Goal: Task Accomplishment & Management: Manage account settings

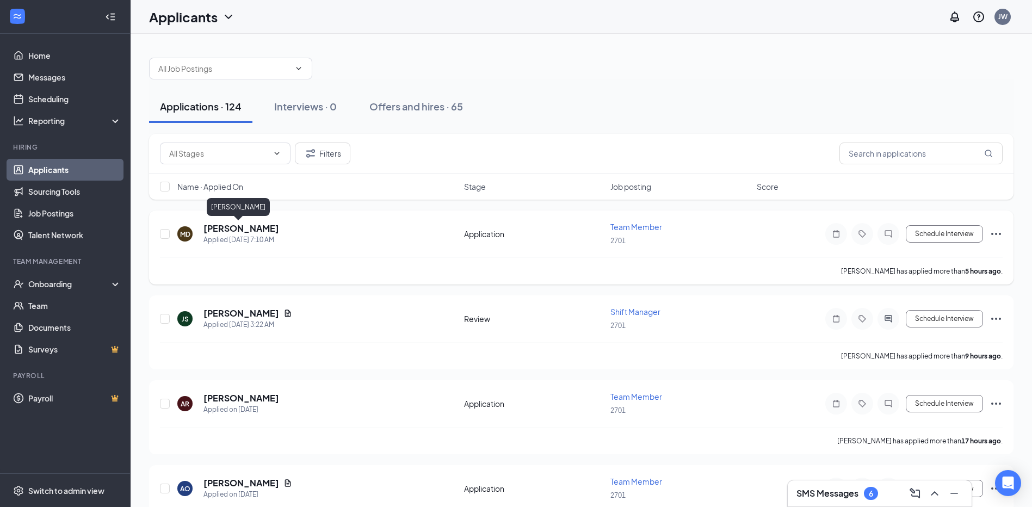
click at [227, 231] on h5 "[PERSON_NAME]" at bounding box center [241, 228] width 76 height 12
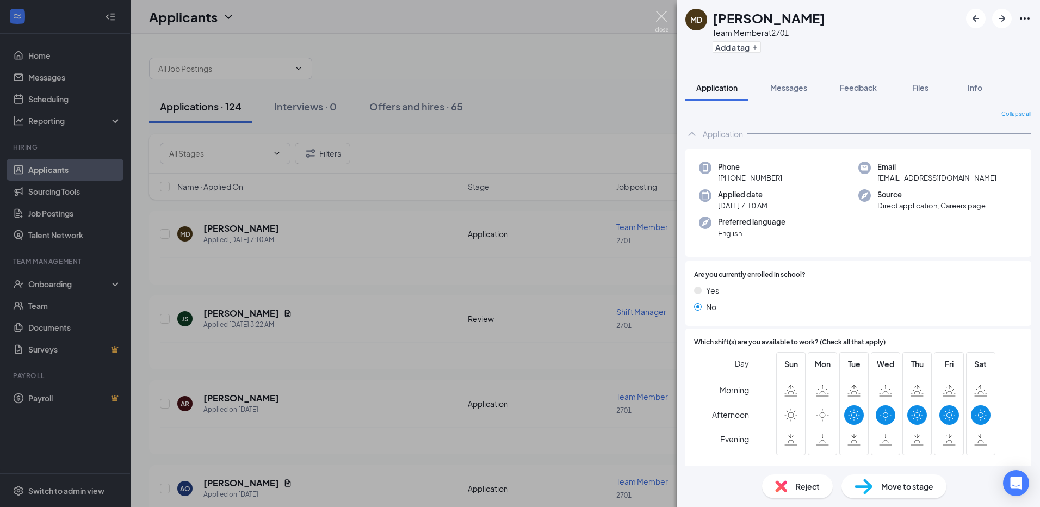
click at [663, 17] on img at bounding box center [662, 21] width 14 height 21
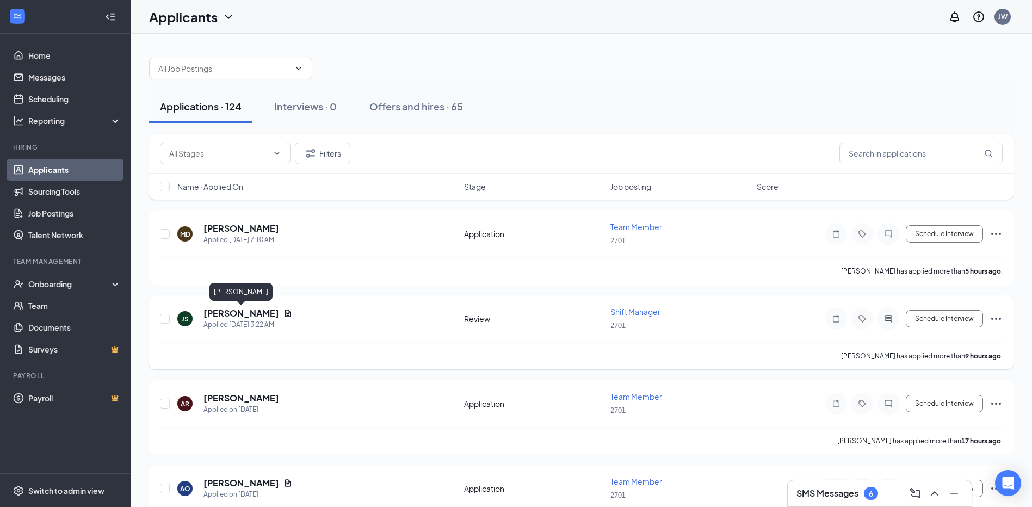
click at [243, 311] on h5 "[PERSON_NAME]" at bounding box center [241, 313] width 76 height 12
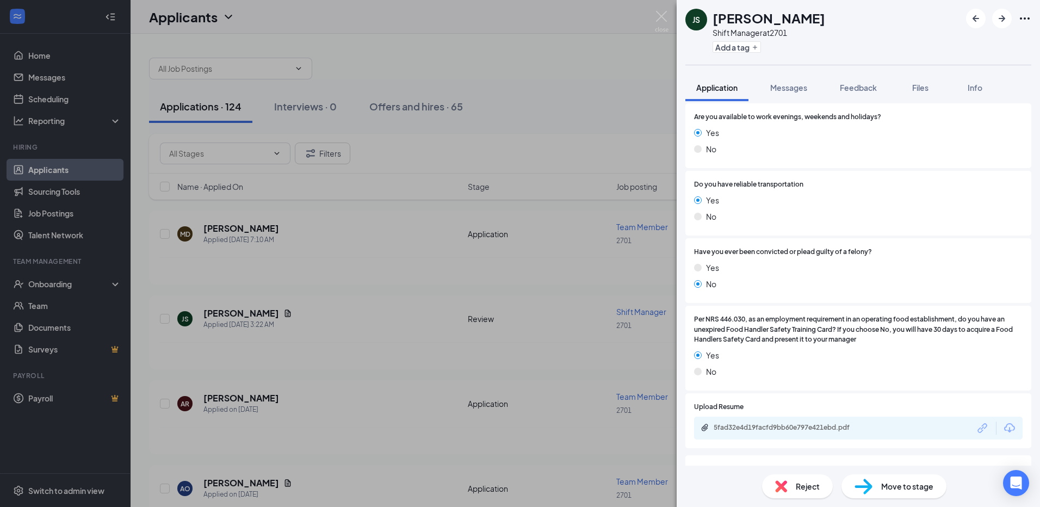
scroll to position [350, 0]
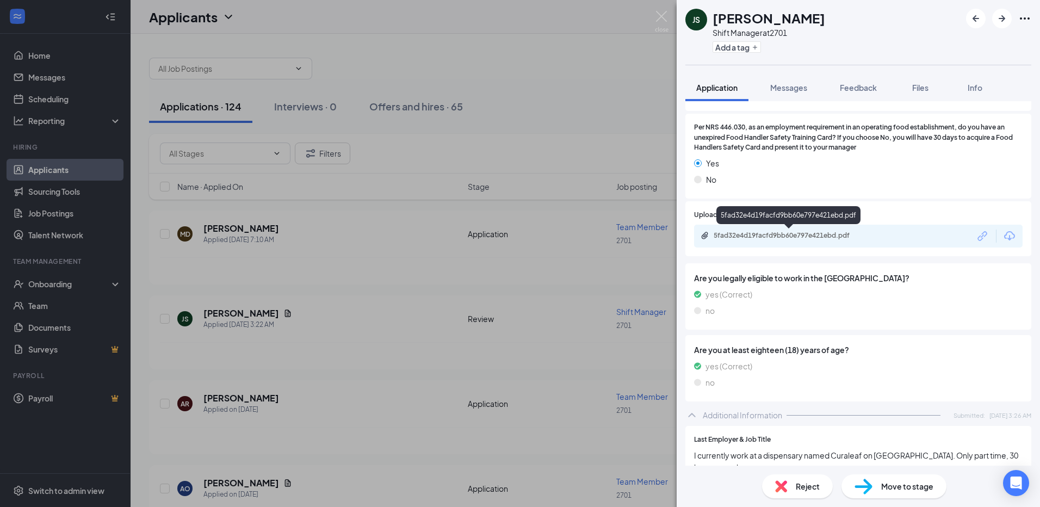
click at [814, 236] on div "5fad32e4d19facfd9bb60e797e421ebd.pdf" at bounding box center [790, 235] width 152 height 9
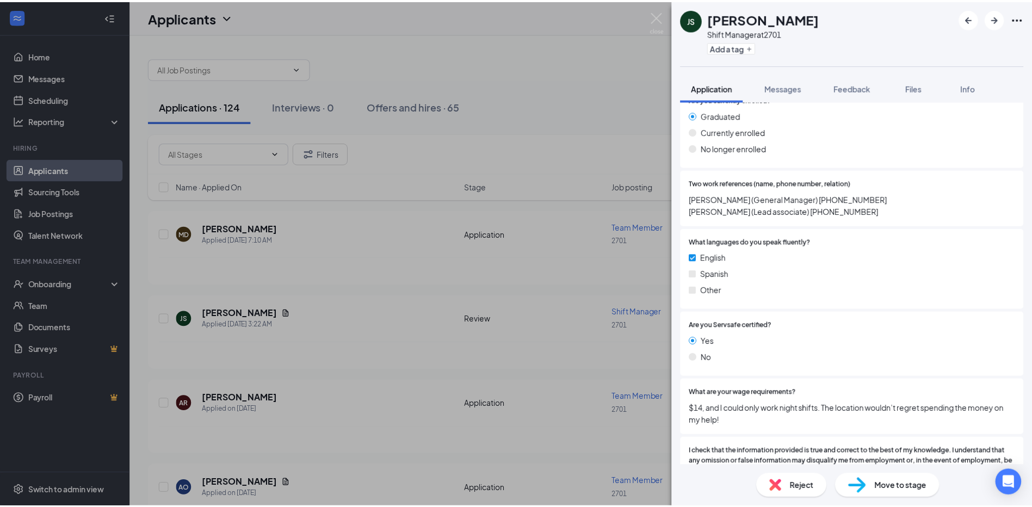
scroll to position [839, 0]
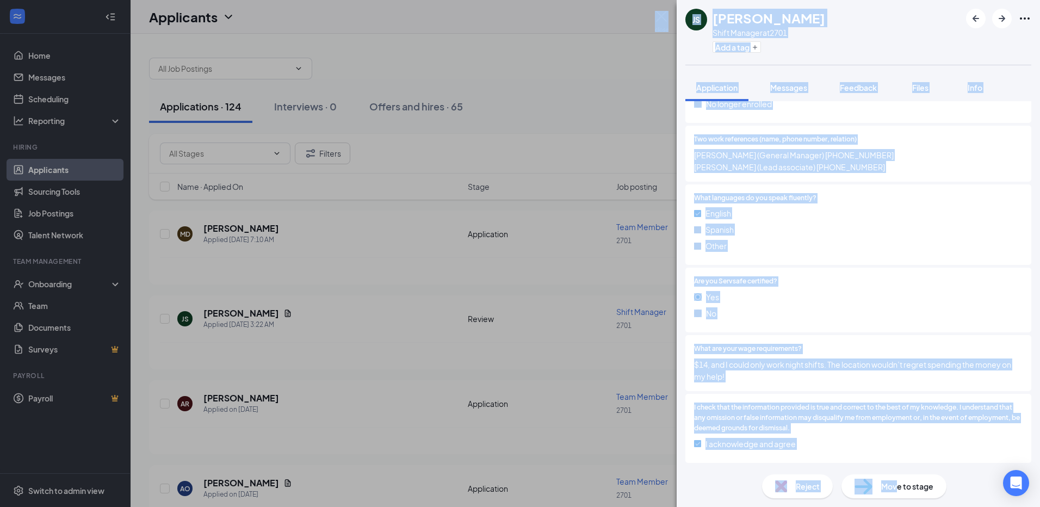
drag, startPoint x: 898, startPoint y: 483, endPoint x: 513, endPoint y: 453, distance: 385.8
click at [515, 506] on html "Home Messages Scheduling Reporting Hiring Applicants Sourcing Tools Job Posting…" at bounding box center [520, 253] width 1040 height 507
drag, startPoint x: 513, startPoint y: 453, endPoint x: 517, endPoint y: 338, distance: 114.3
click at [517, 338] on div "JS [PERSON_NAME] Shift Manager at 2701 Add a tag Application Messages Feedback …" at bounding box center [520, 253] width 1040 height 507
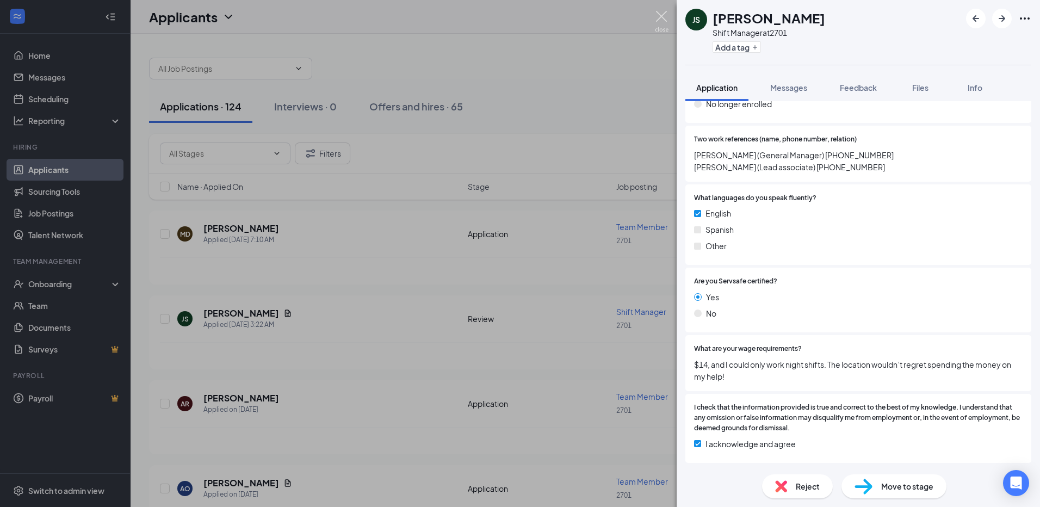
click at [658, 12] on img at bounding box center [662, 21] width 14 height 21
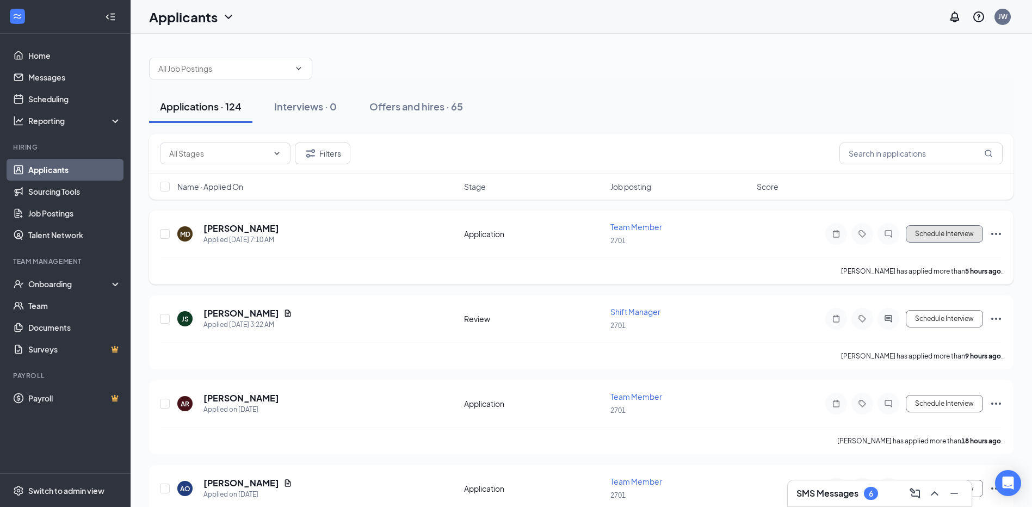
click at [956, 229] on button "Schedule Interview" at bounding box center [944, 233] width 77 height 17
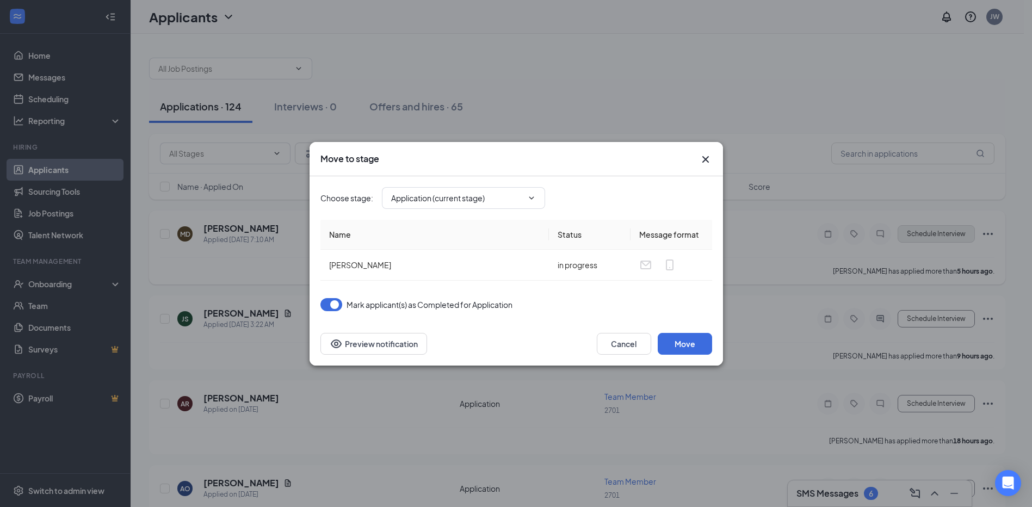
type input "review (next stage)"
click at [527, 199] on span at bounding box center [530, 198] width 11 height 9
click at [530, 199] on icon "ChevronDown" at bounding box center [531, 198] width 9 height 9
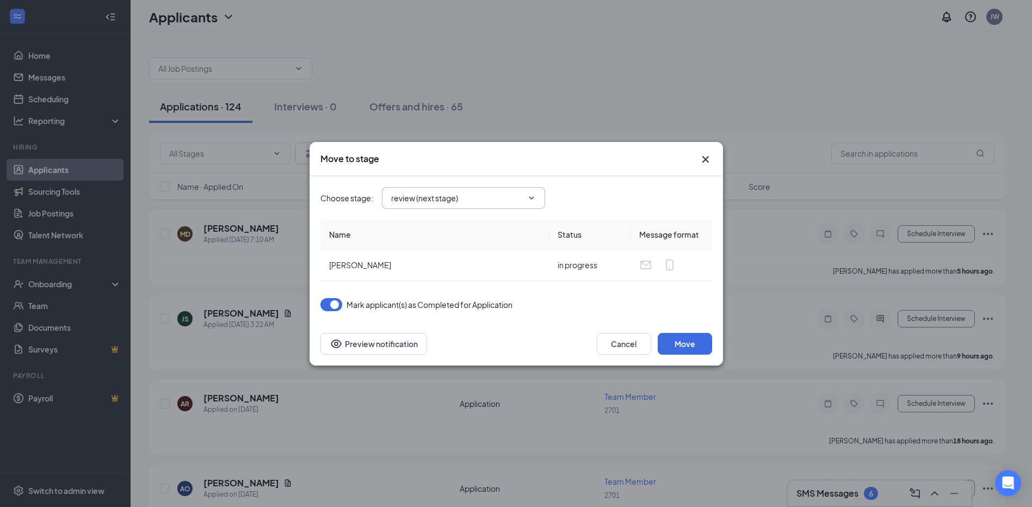
click at [530, 199] on icon "ChevronDown" at bounding box center [531, 198] width 9 height 9
click at [704, 159] on icon "Cross" at bounding box center [705, 159] width 7 height 7
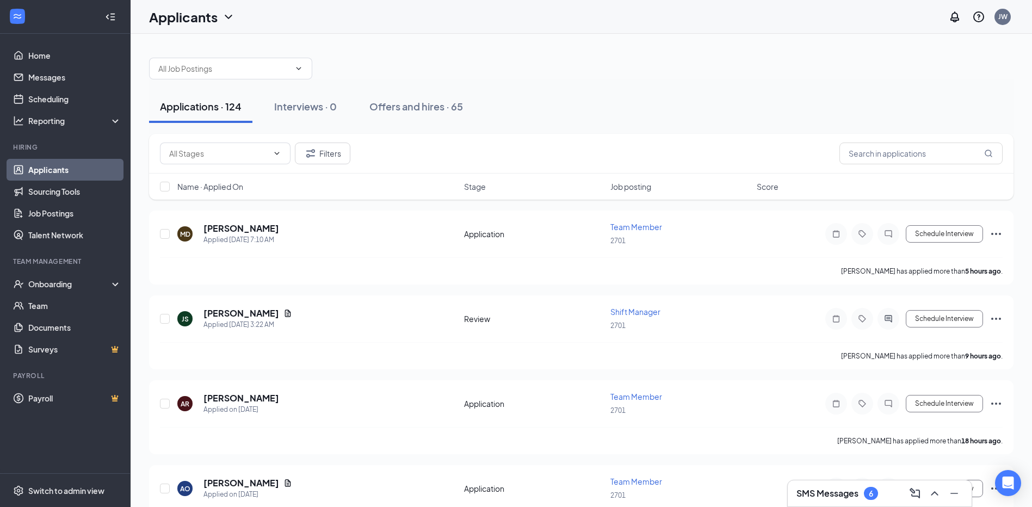
click at [617, 103] on div "Applications · 124 Interviews · 0 Offers and hires · 65" at bounding box center [581, 106] width 864 height 33
